Goal: Information Seeking & Learning: Learn about a topic

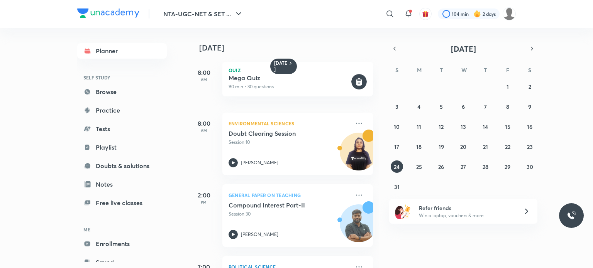
scroll to position [139, 0]
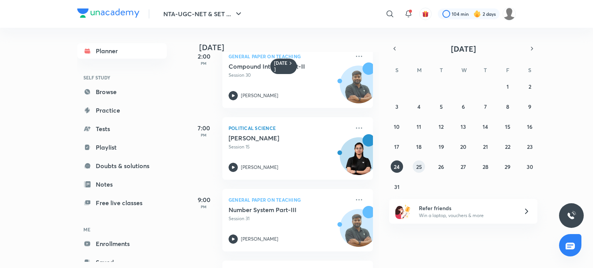
click at [420, 168] on abbr "25" at bounding box center [419, 166] width 6 height 7
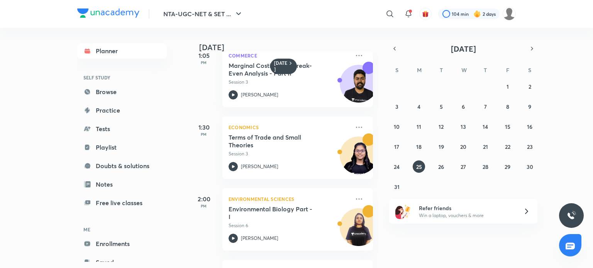
scroll to position [371, 0]
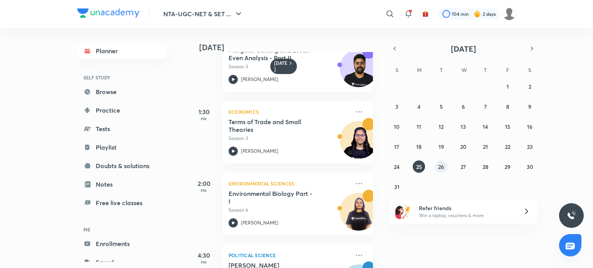
click at [441, 168] on abbr "26" at bounding box center [441, 166] width 6 height 7
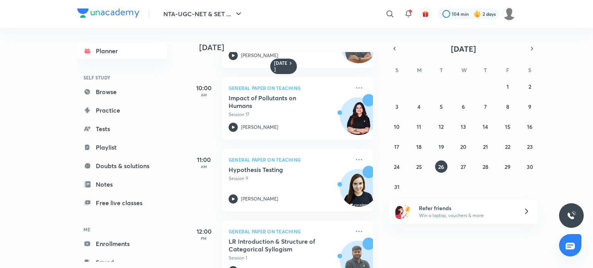
scroll to position [242, 0]
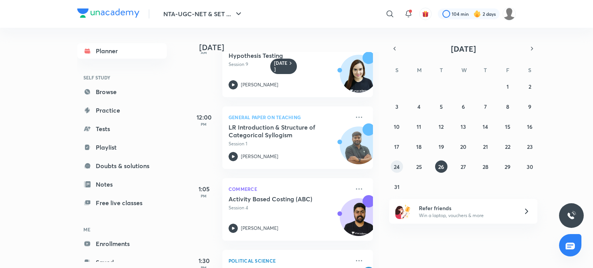
click at [400, 170] on abbr "24" at bounding box center [397, 166] width 6 height 7
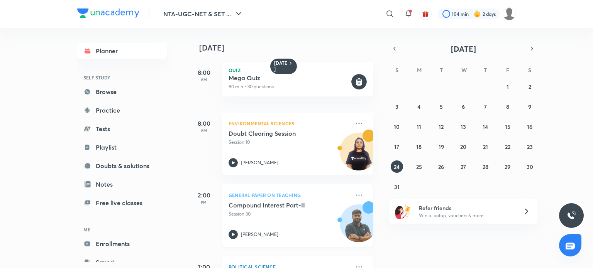
click at [272, 214] on p "Session 30" at bounding box center [289, 214] width 121 height 7
click at [510, 146] on abbr "22" at bounding box center [507, 146] width 5 height 7
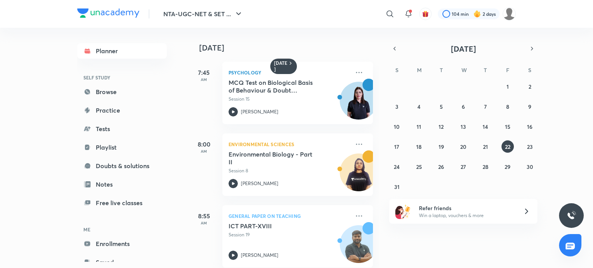
click at [377, 267] on div "[DATE] 7:45 AM Psychology MCQ Test on Biological Basis of Behaviour & Doubt Cle…" at bounding box center [283, 148] width 191 height 240
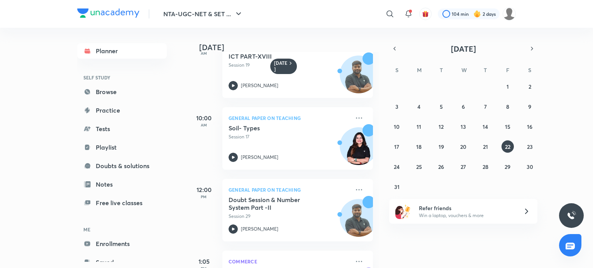
scroll to position [190, 0]
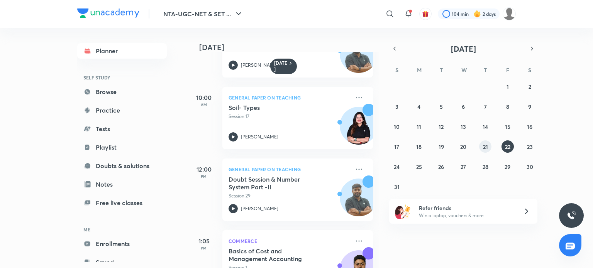
click at [484, 147] on abbr "21" at bounding box center [485, 146] width 5 height 7
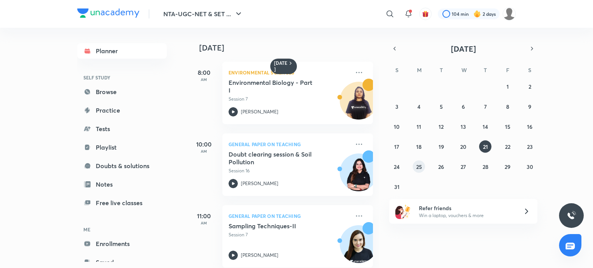
click at [420, 167] on abbr "25" at bounding box center [419, 166] width 6 height 7
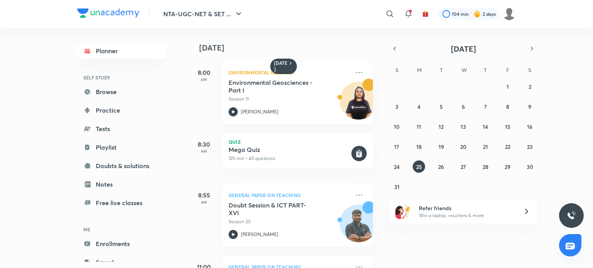
drag, startPoint x: 114, startPoint y: 176, endPoint x: 63, endPoint y: 7, distance: 176.7
click at [63, 7] on iframe at bounding box center [296, 134] width 593 height 268
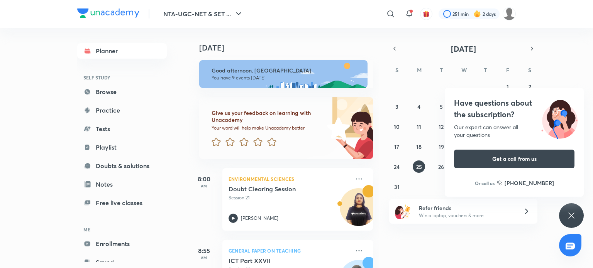
click at [570, 216] on icon at bounding box center [571, 215] width 9 height 9
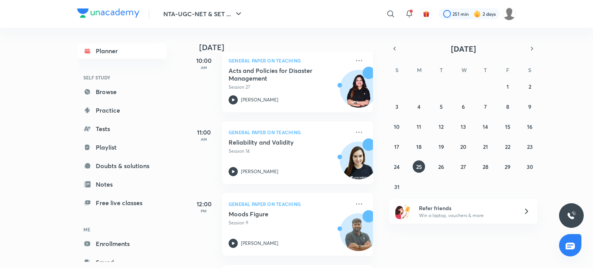
scroll to position [267, 0]
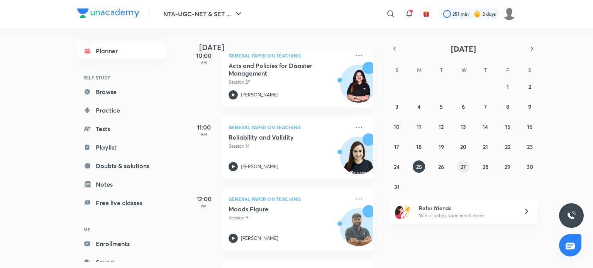
click at [464, 165] on abbr "27" at bounding box center [463, 166] width 5 height 7
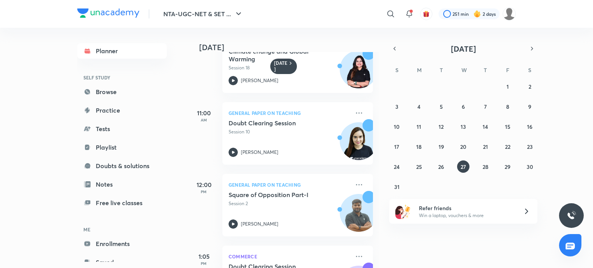
scroll to position [180, 0]
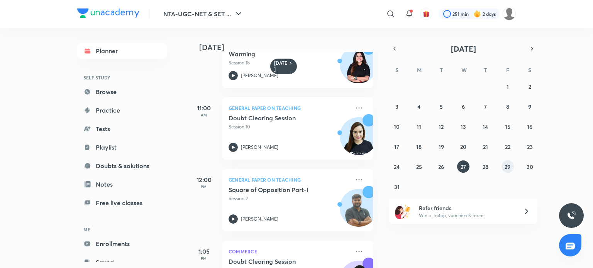
click at [507, 166] on abbr "29" at bounding box center [508, 166] width 6 height 7
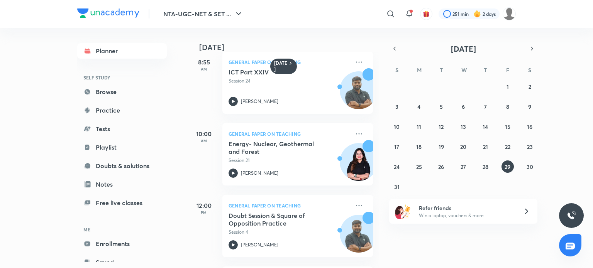
scroll to position [118, 0]
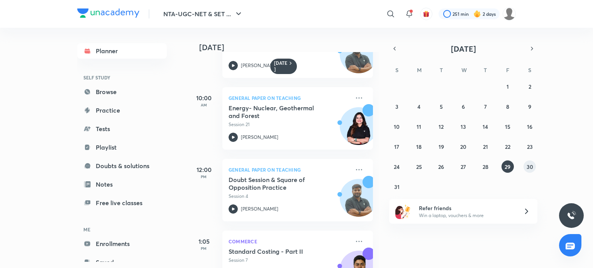
click at [530, 166] on abbr "30" at bounding box center [530, 166] width 7 height 7
